Goal: Task Accomplishment & Management: Use online tool/utility

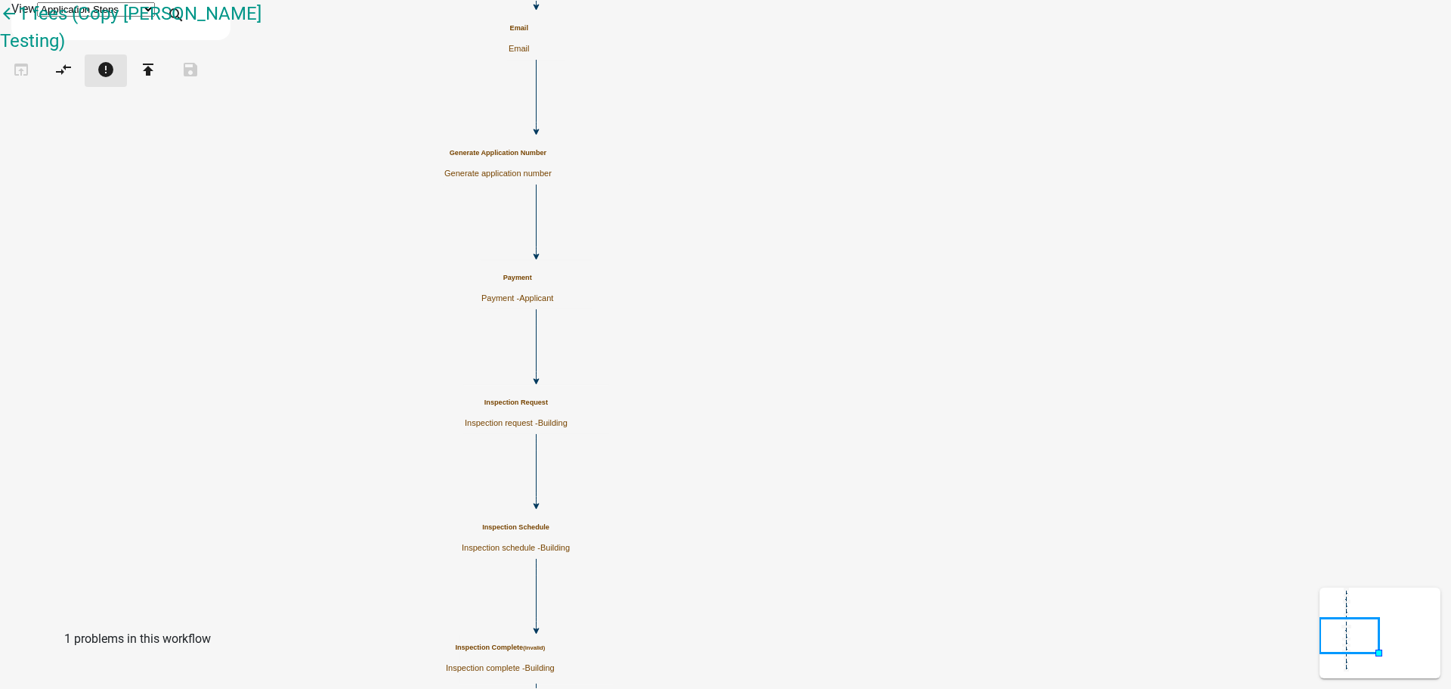
click at [115, 73] on icon "error" at bounding box center [106, 70] width 18 height 21
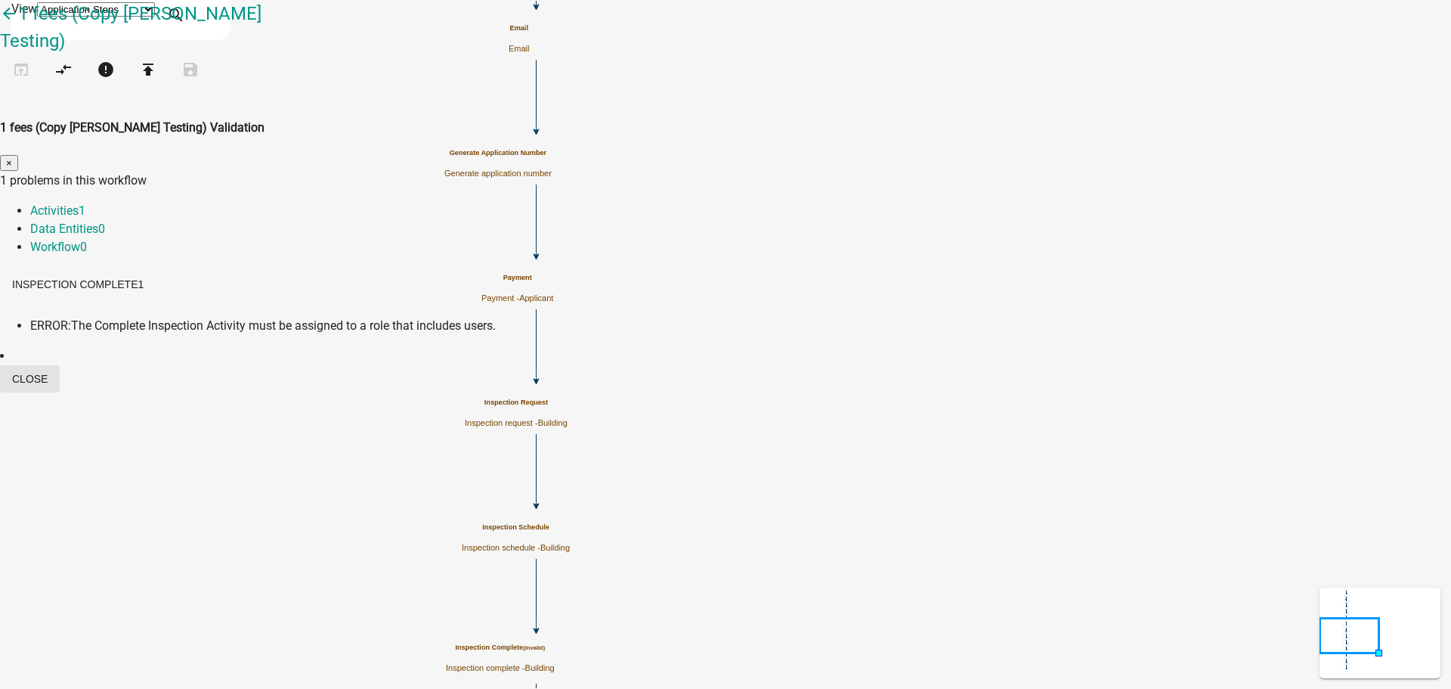
click at [60, 365] on button "Close" at bounding box center [30, 378] width 60 height 27
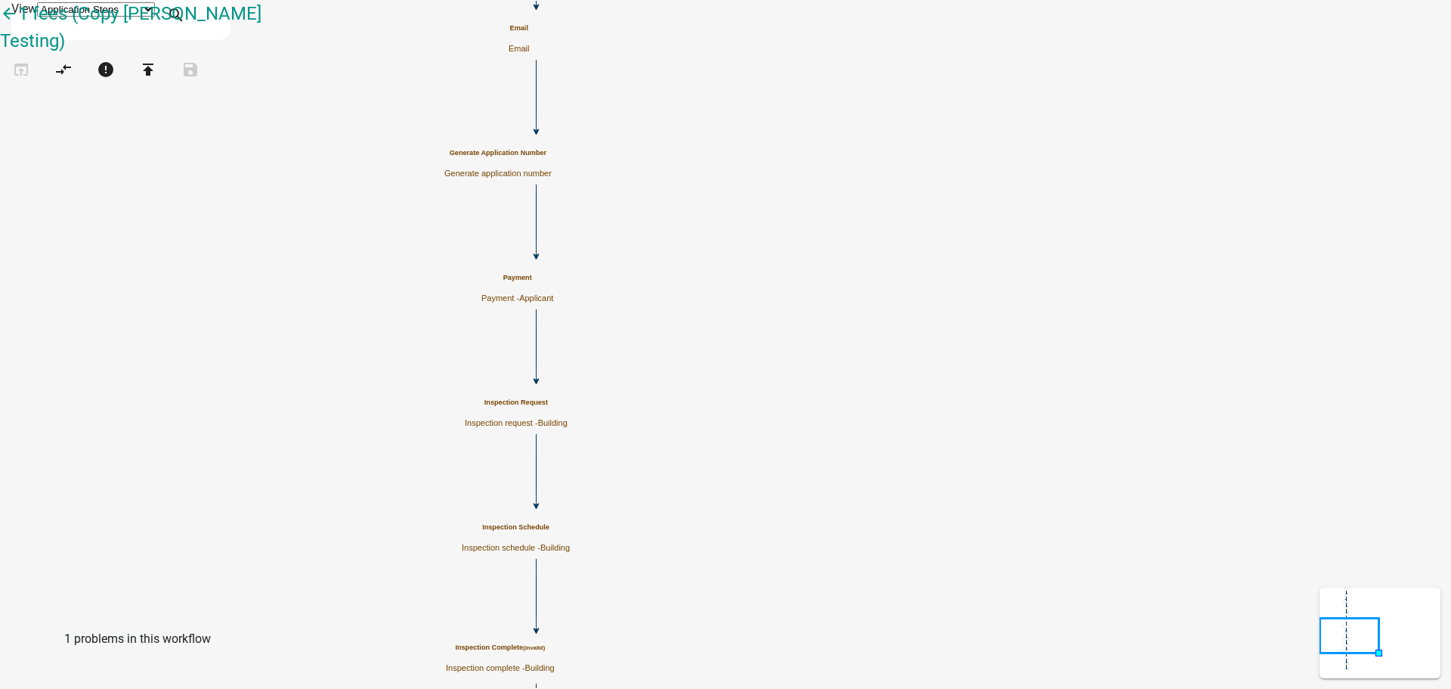
click at [594, 335] on icon "Start Start - Applicant Review Form Form - Applicant Payment Payment - Applican…" at bounding box center [726, 529] width 1450 height 1057
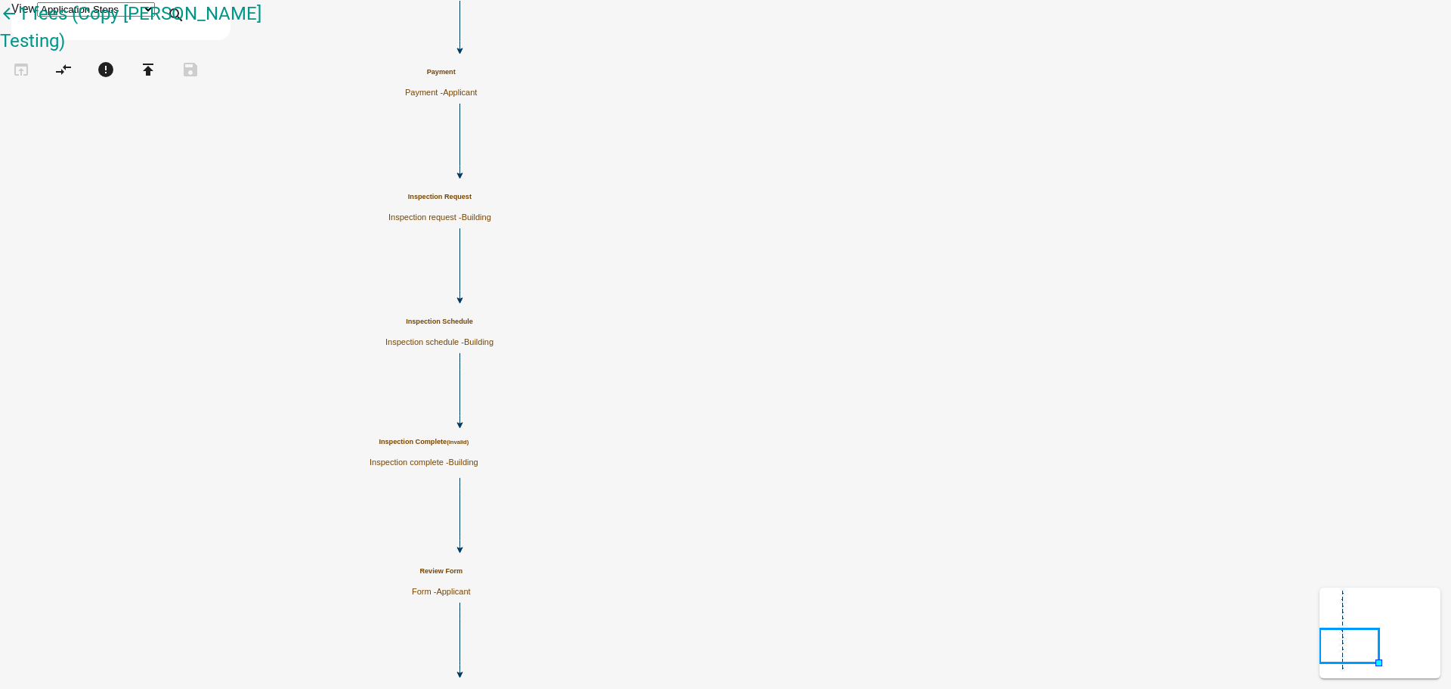
click at [469, 445] on small "(invalid)" at bounding box center [458, 441] width 22 height 7
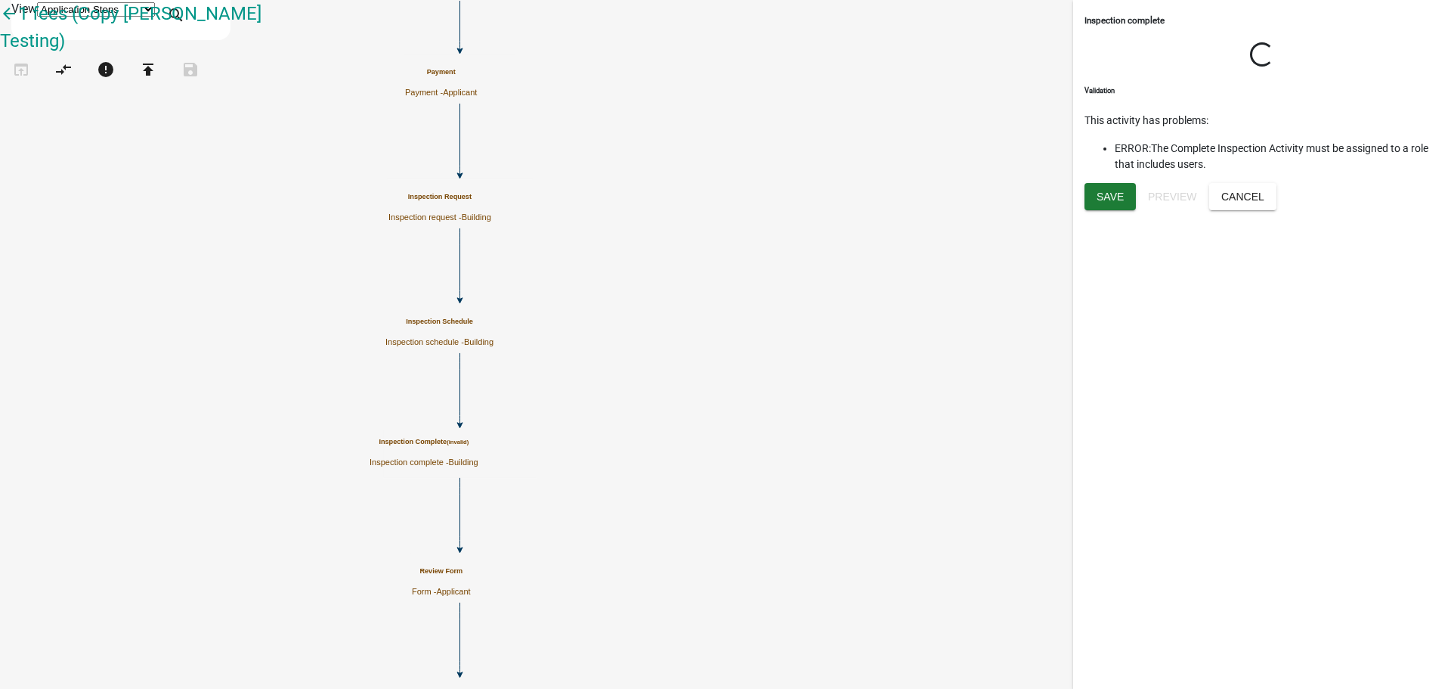
select select "5B5348D1-155D-4F33-9D39-D95D5769BF3A"
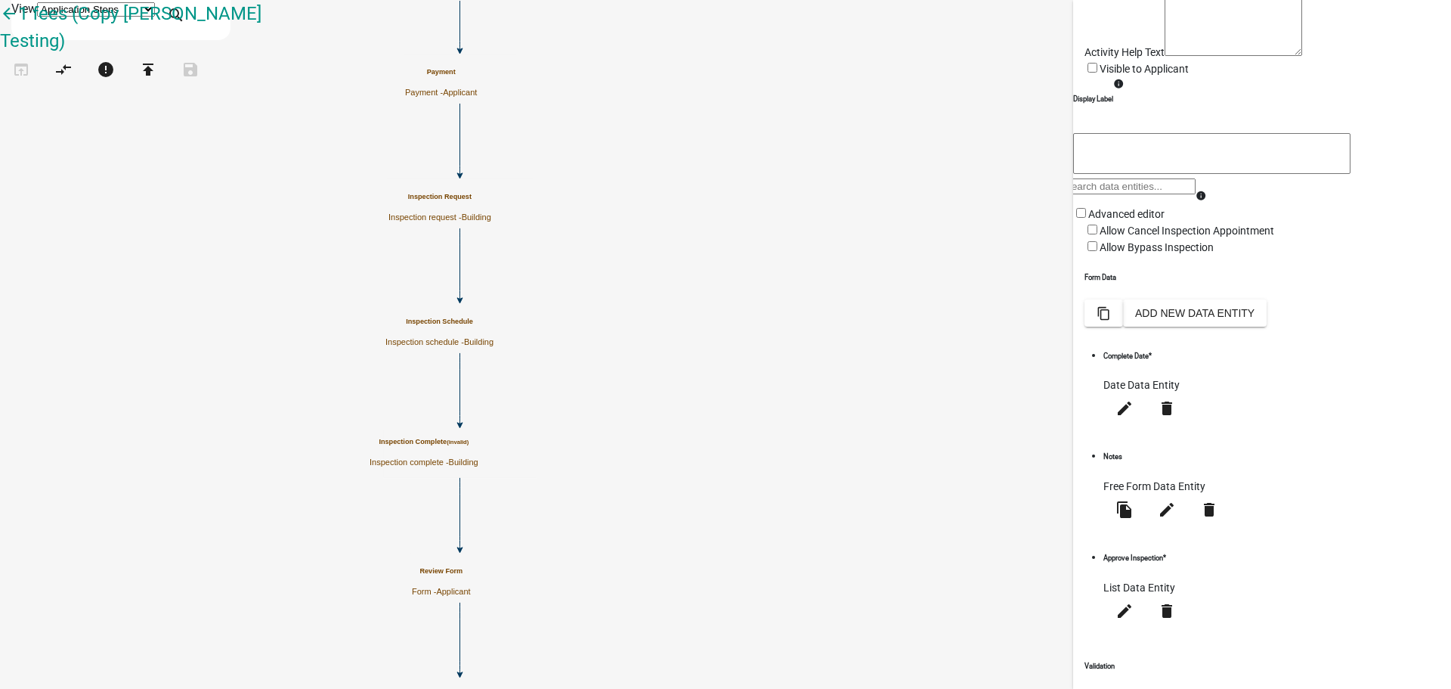
scroll to position [234, 0]
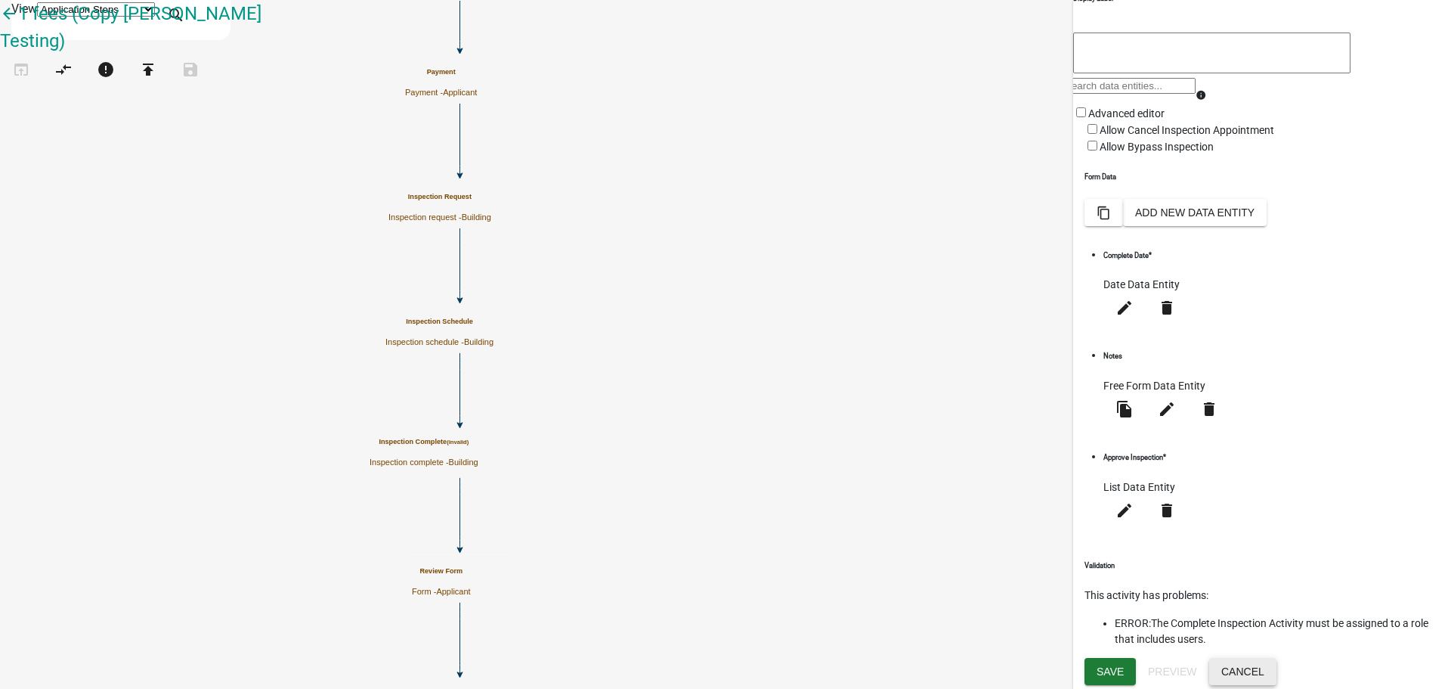
click at [1277, 673] on button "Cancel" at bounding box center [1242, 671] width 67 height 27
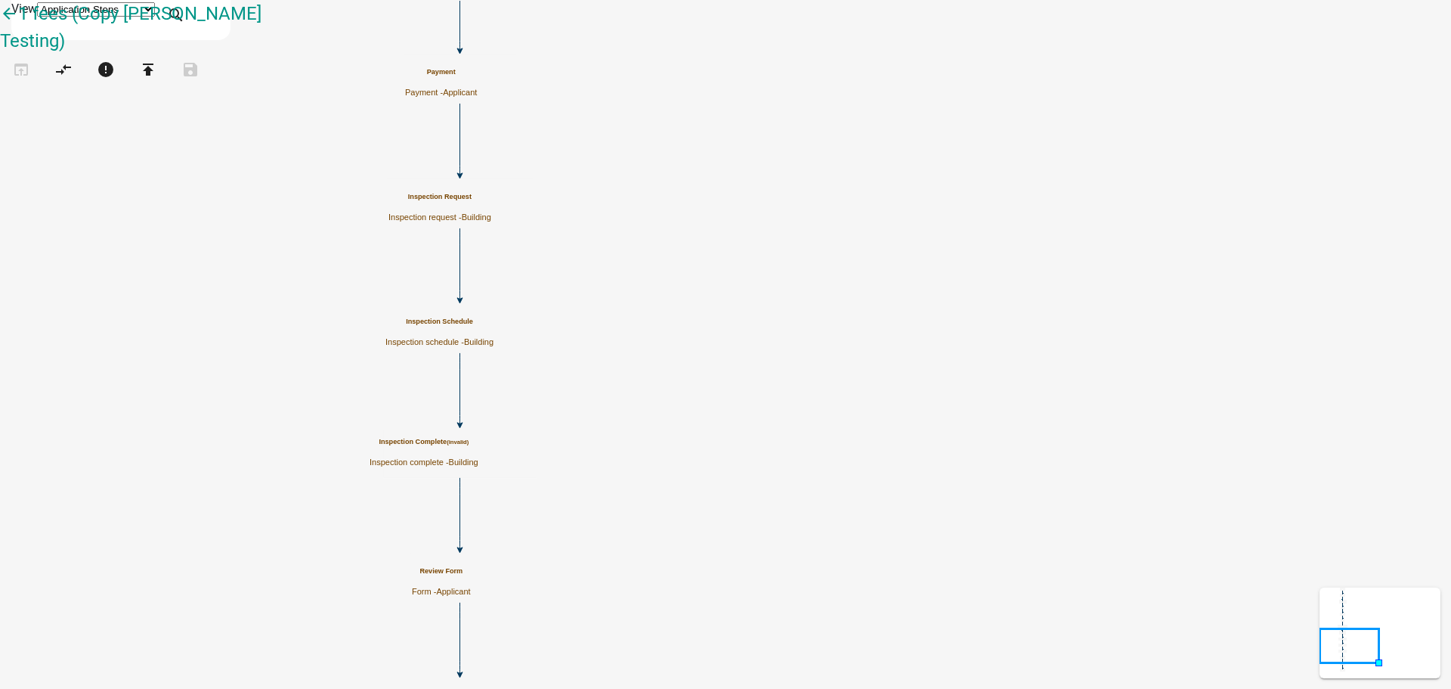
click at [540, 339] on icon "Start Start - Applicant Review Form Form - Applicant Payment Payment - Applican…" at bounding box center [726, 426] width 1450 height 851
click at [497, 371] on icon "Start Start - Applicant Review Form Form - Applicant Payment Payment - Applican…" at bounding box center [726, 426] width 1450 height 851
